Goal: Task Accomplishment & Management: Use online tool/utility

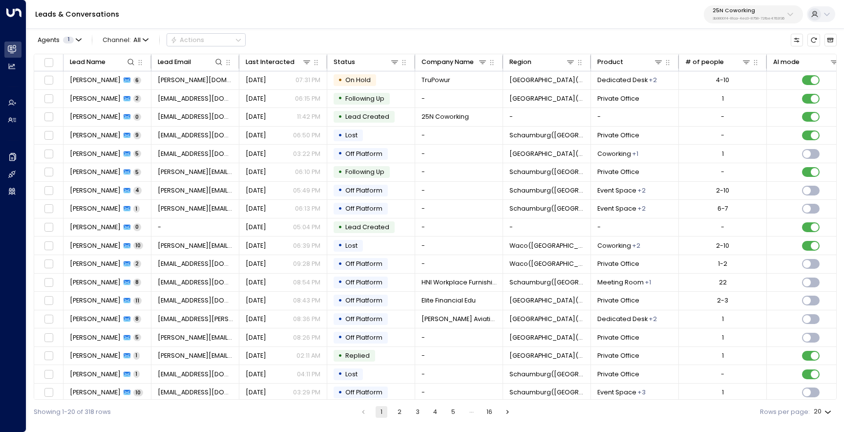
click at [758, 18] on p "3b9800f4-81ca-4ec0-8758-72fbe4763f36" at bounding box center [749, 19] width 72 height 4
type input "*"
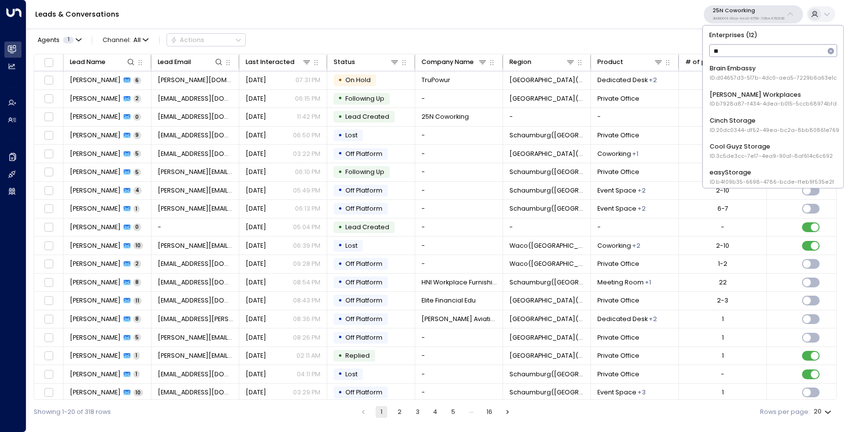
type input "***"
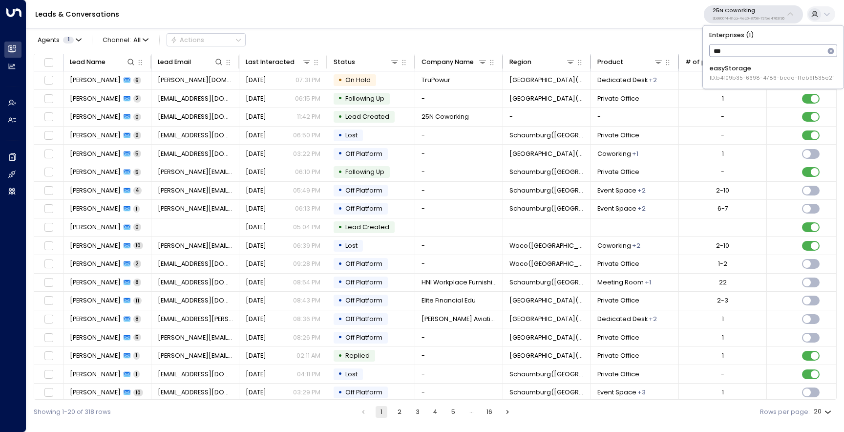
click at [746, 85] on li "easyStorage ID: b4f09b35-6698-4786-bcde-ffeb9f535e2f" at bounding box center [774, 73] width 134 height 24
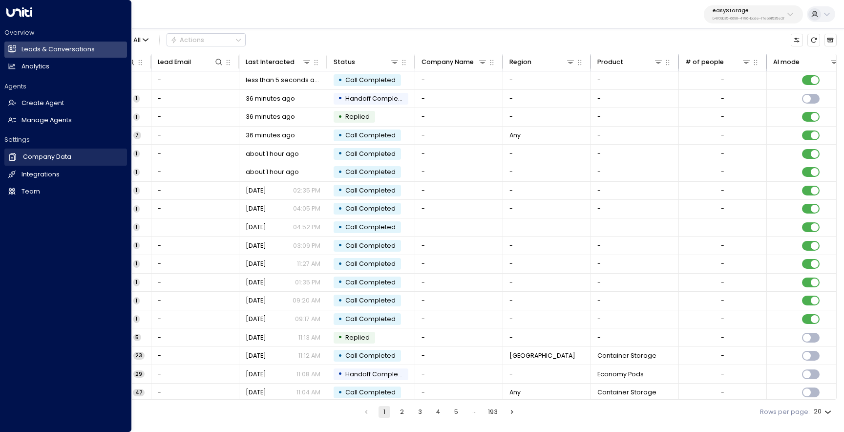
click at [67, 158] on h2 "Company Data" at bounding box center [47, 156] width 48 height 9
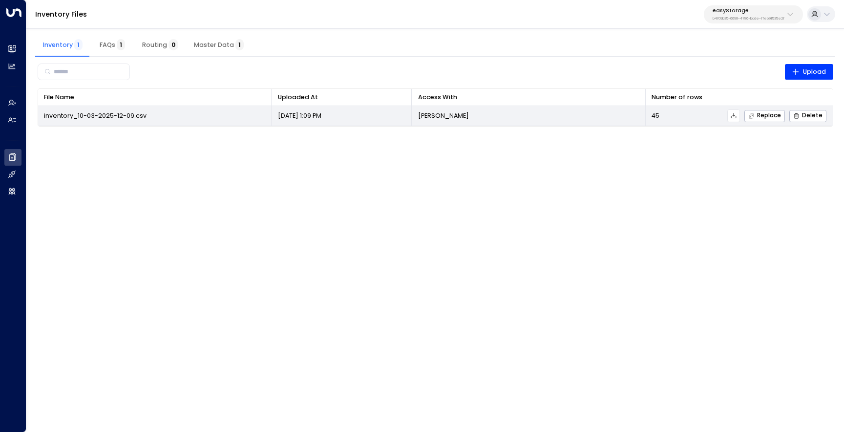
click at [740, 117] on button at bounding box center [734, 115] width 13 height 13
